Goal: Transaction & Acquisition: Purchase product/service

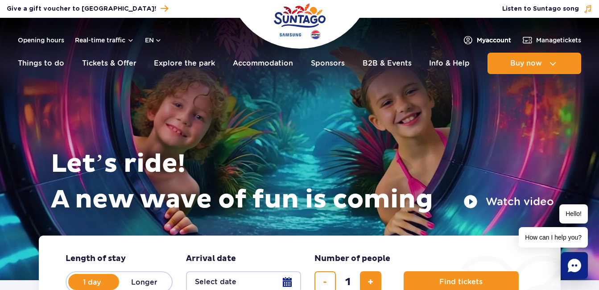
click at [479, 38] on span "My account" at bounding box center [494, 40] width 34 height 9
click at [158, 42] on button "en" at bounding box center [153, 40] width 17 height 9
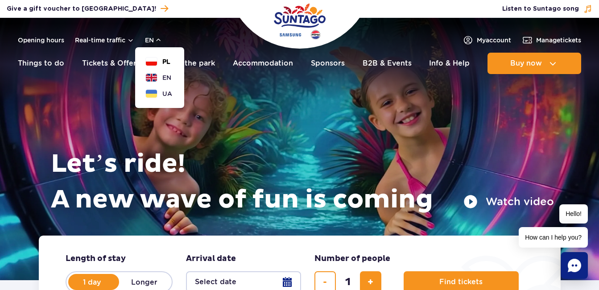
click at [163, 63] on span "PL" at bounding box center [166, 61] width 8 height 9
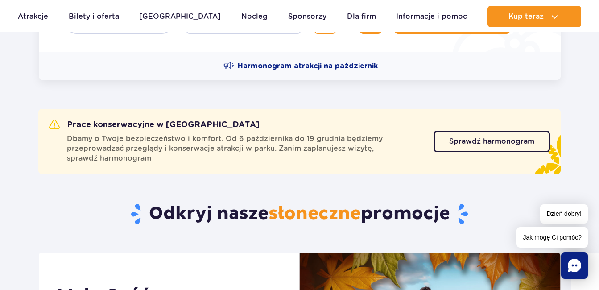
scroll to position [268, 0]
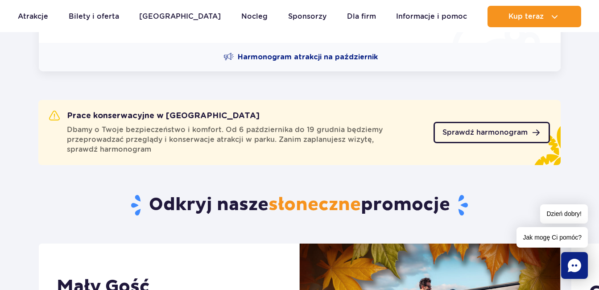
click at [497, 136] on link "Sprawdź harmonogram" at bounding box center [492, 132] width 116 height 21
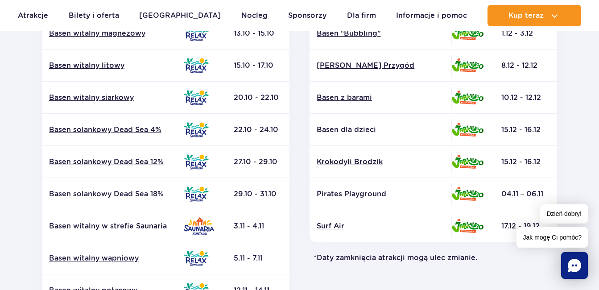
scroll to position [357, 0]
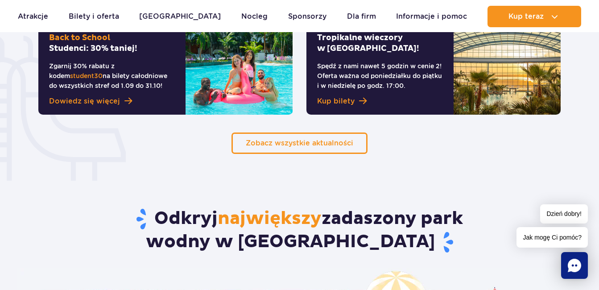
scroll to position [714, 0]
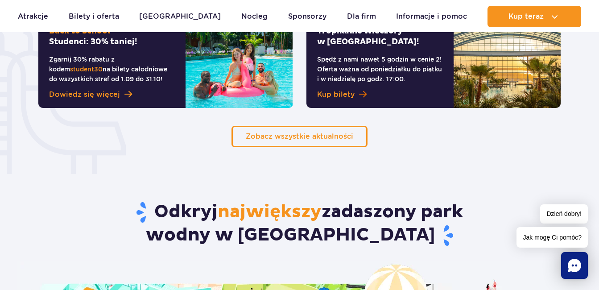
click at [344, 96] on span "Kup bilety" at bounding box center [335, 94] width 37 height 11
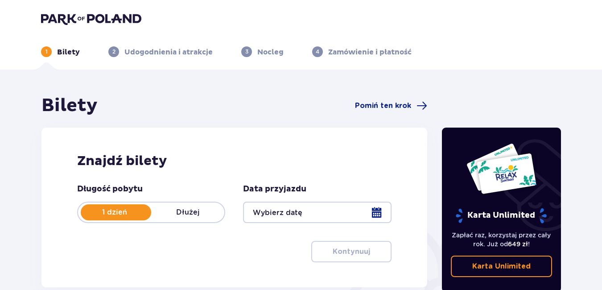
click at [514, 270] on p "Karta Unlimited" at bounding box center [502, 267] width 58 height 10
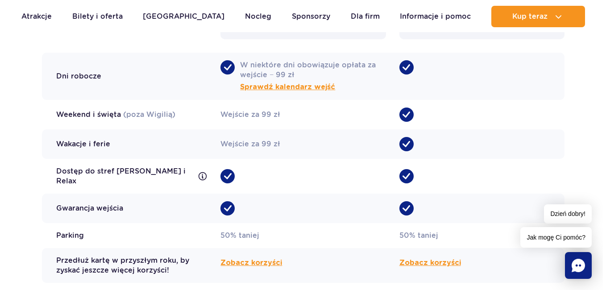
scroll to position [848, 0]
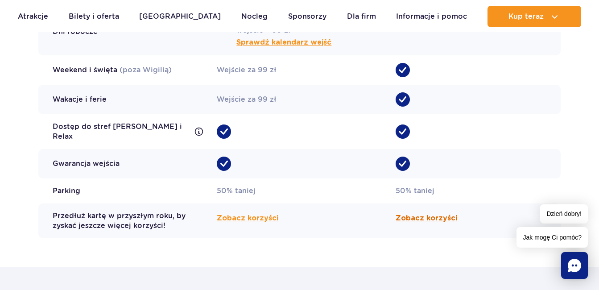
click at [433, 214] on span "Zobacz korzyści" at bounding box center [427, 218] width 62 height 11
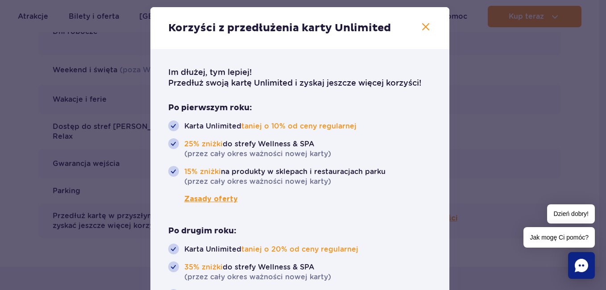
click at [204, 199] on span "Zasady oferty" at bounding box center [203, 199] width 70 height 11
